Goal: Transaction & Acquisition: Purchase product/service

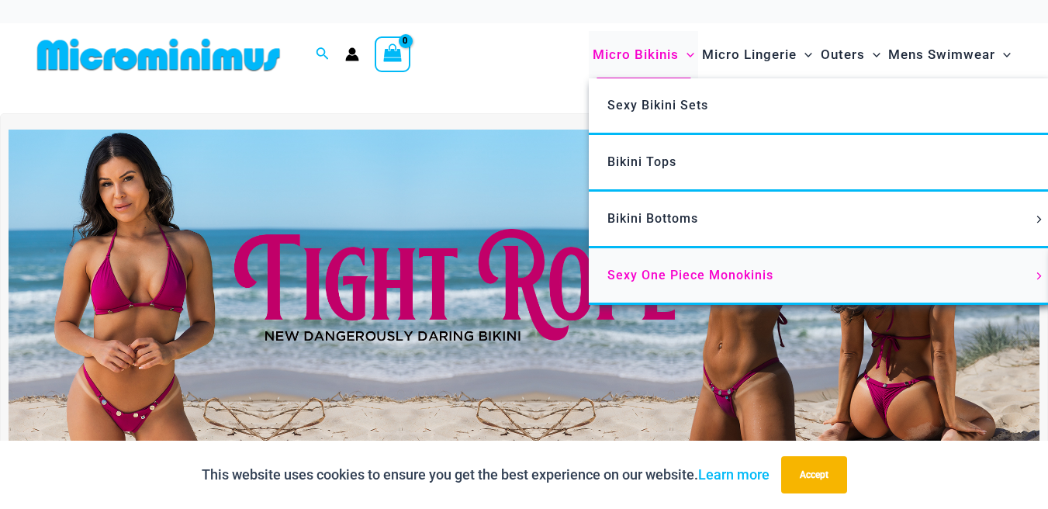
click at [701, 268] on span "Sexy One Piece Monokinis" at bounding box center [690, 275] width 166 height 15
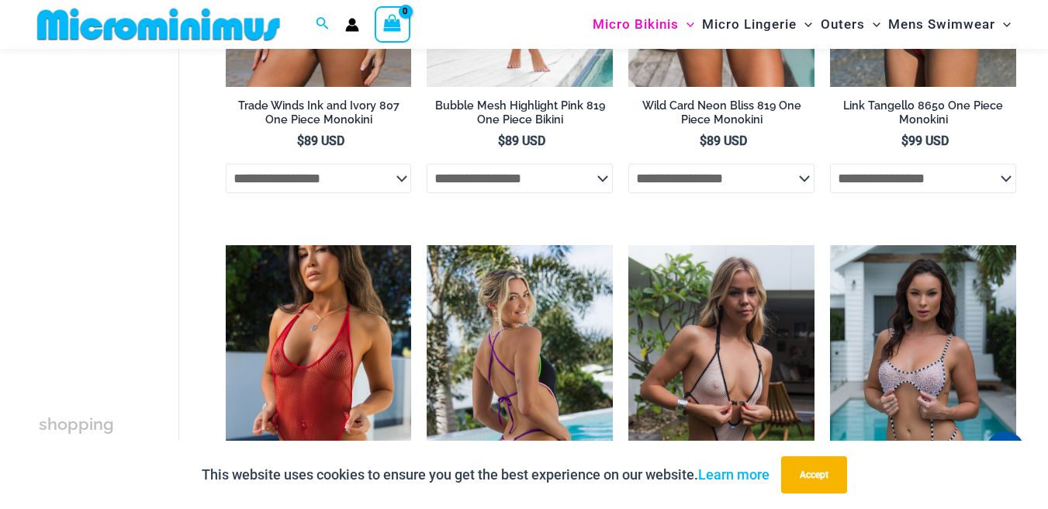
scroll to position [517, 0]
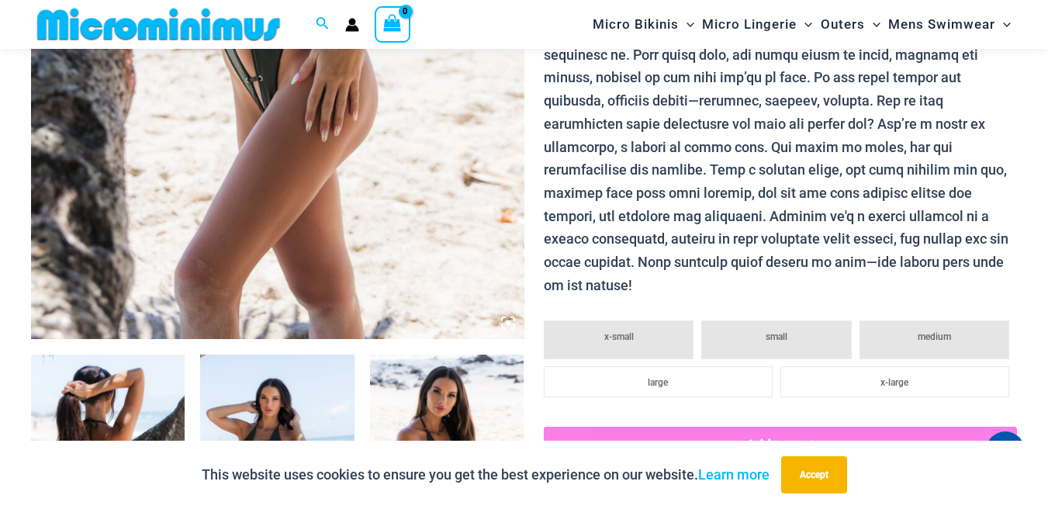
scroll to position [770, 0]
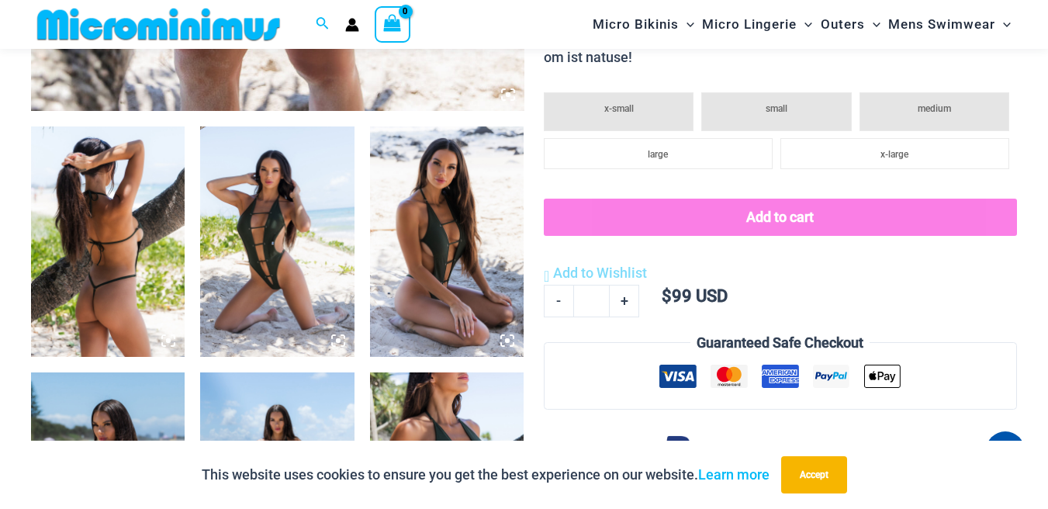
click at [301, 214] on img at bounding box center [277, 241] width 154 height 231
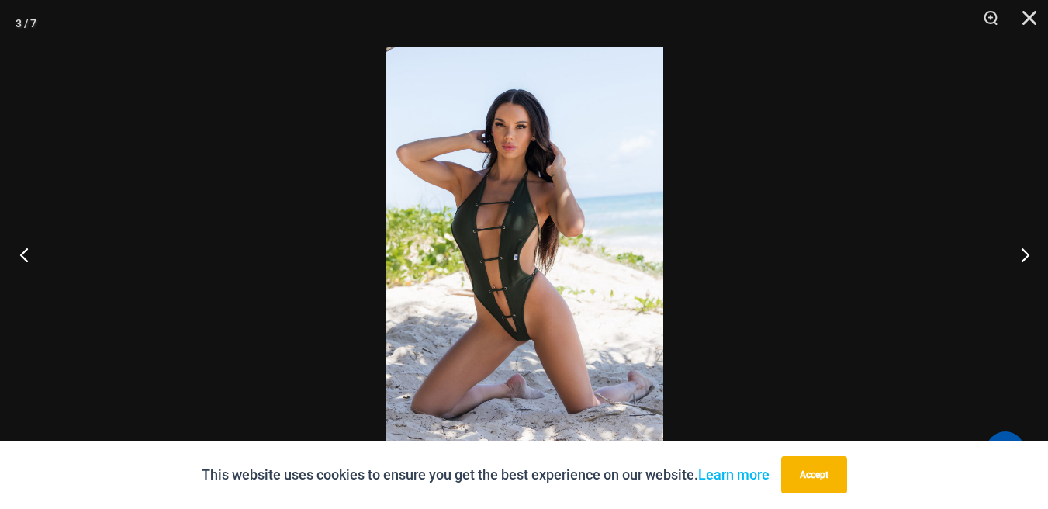
click at [29, 247] on button "Previous" at bounding box center [29, 255] width 58 height 78
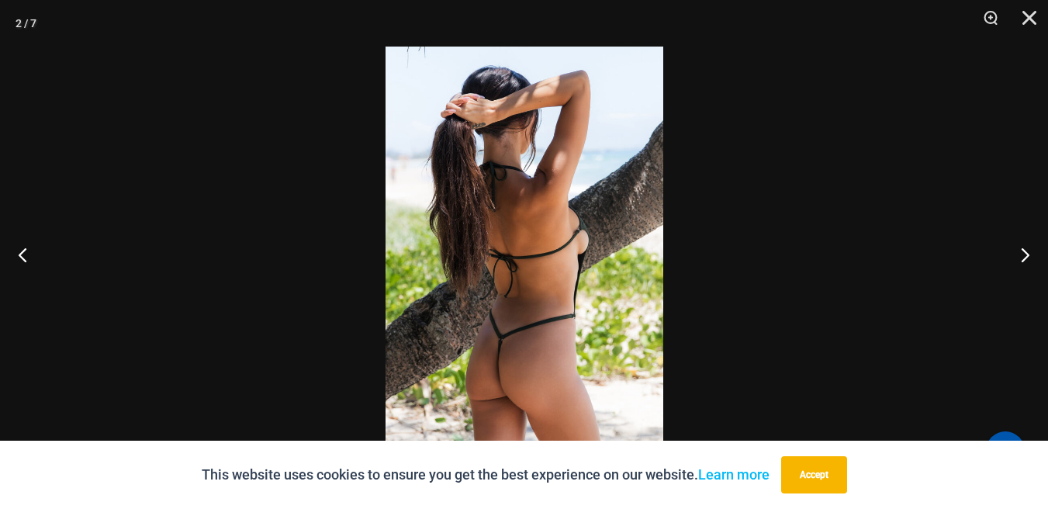
click at [1024, 15] on button "Close" at bounding box center [1023, 23] width 39 height 47
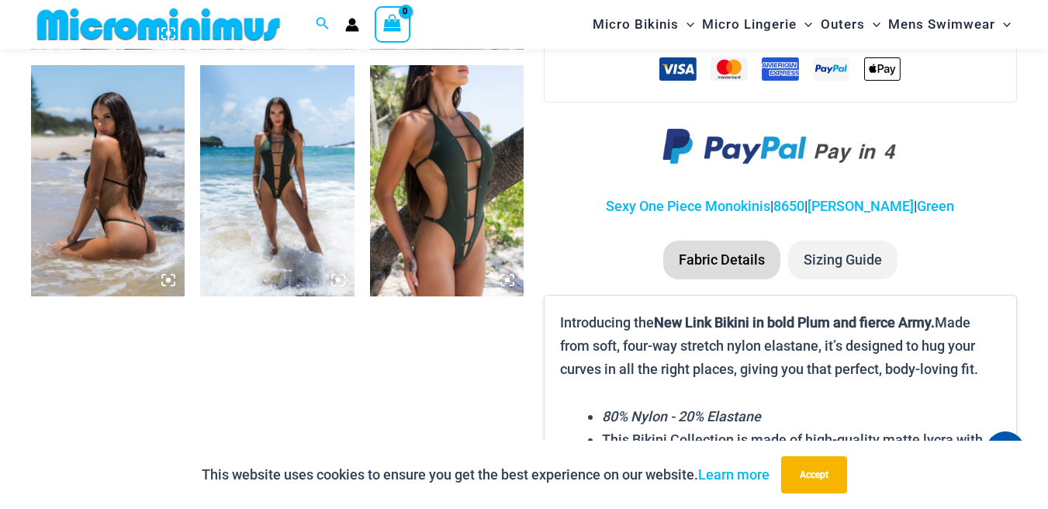
scroll to position [1076, 0]
